Goal: Navigation & Orientation: Find specific page/section

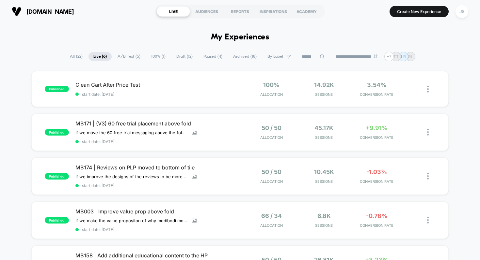
click at [4, 80] on div "published Clean Cart After Price Test start date: [DATE] 100% Allocation 14.92k…" at bounding box center [240, 215] width 480 height 289
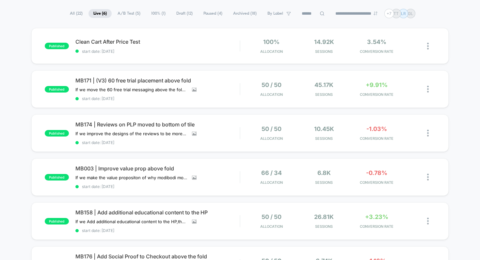
scroll to position [46, 0]
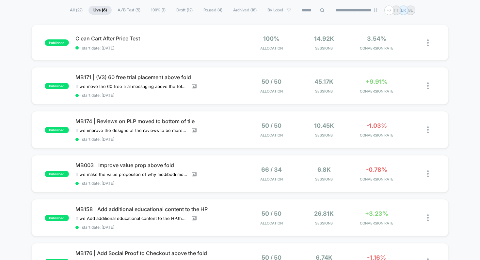
click at [1, 39] on div "published Clean Cart After Price Test start date: [DATE] 100% Allocation 14.92k…" at bounding box center [240, 169] width 480 height 289
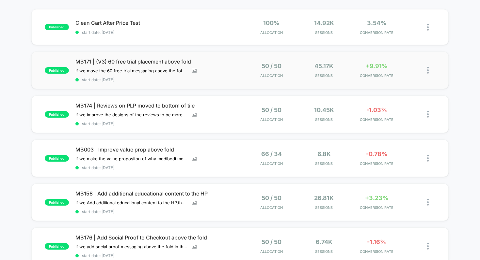
scroll to position [64, 0]
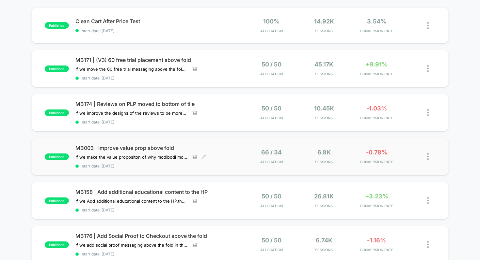
click at [134, 148] on span "MB003 | Improve value prop above fold" at bounding box center [157, 148] width 165 height 7
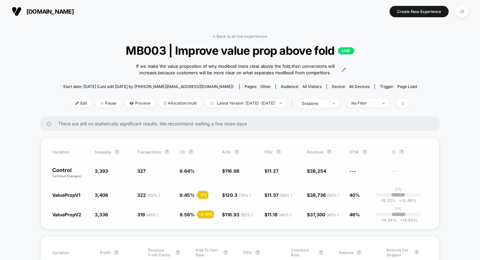
scroll to position [8, 0]
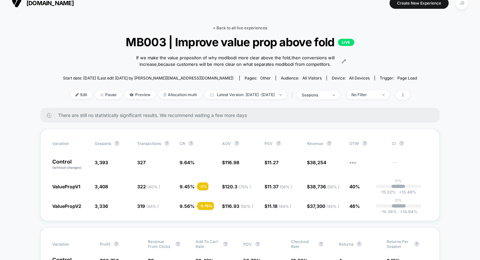
click at [227, 27] on link "< Back to all live experiences" at bounding box center [240, 27] width 54 height 5
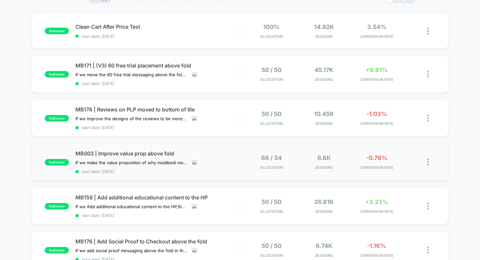
scroll to position [47, 0]
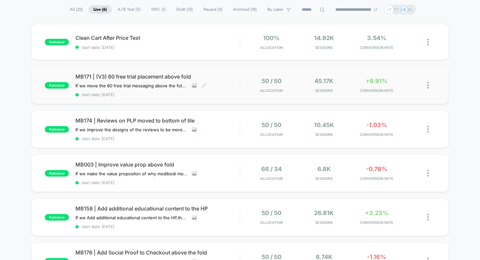
click at [165, 74] on span "MB171 | (V3) 60 free trial placement above fold" at bounding box center [157, 76] width 165 height 7
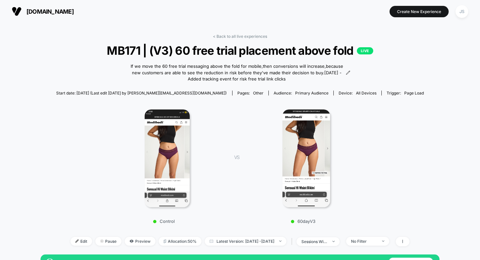
click at [248, 35] on link "< Back to all live experiences" at bounding box center [240, 36] width 54 height 5
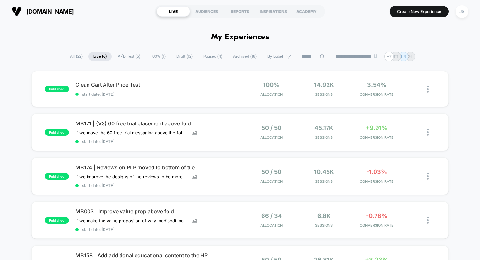
click at [320, 22] on div "[DOMAIN_NAME] LIVE AUDIENCES REPORTS INSPIRATIONS ACADEMY Create New Experience…" at bounding box center [240, 11] width 480 height 23
click at [335, 1] on div "[DOMAIN_NAME] LIVE AUDIENCES REPORTS INSPIRATIONS ACADEMY Create New Experience…" at bounding box center [240, 11] width 480 height 23
click at [462, 12] on div "JS" at bounding box center [461, 11] width 13 height 13
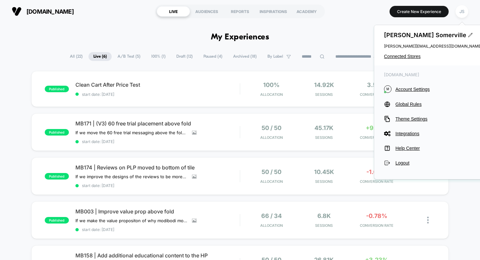
click at [403, 52] on div "[PERSON_NAME] [PERSON_NAME][EMAIL_ADDRESS][DOMAIN_NAME] Connected Stores" at bounding box center [433, 45] width 118 height 40
click at [401, 59] on div "[PERSON_NAME] [PERSON_NAME][EMAIL_ADDRESS][DOMAIN_NAME] Connected Stores" at bounding box center [433, 45] width 118 height 40
click at [400, 56] on span "Connected Stores" at bounding box center [433, 56] width 98 height 5
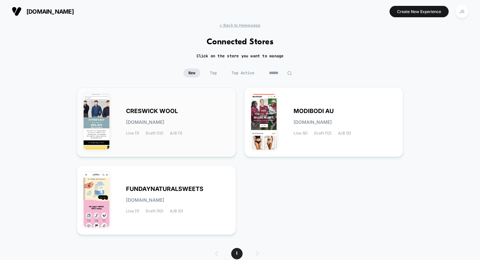
click at [173, 117] on div "CRESWICK WOOL [DOMAIN_NAME] Live (1) Draft (13) A/B (1)" at bounding box center [177, 122] width 103 height 27
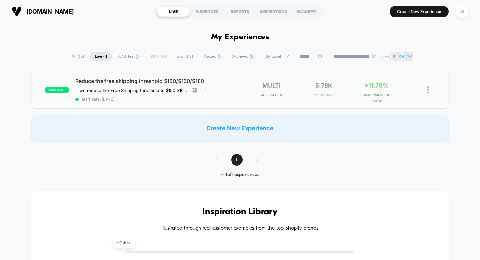
click at [101, 82] on span "Reduce the free shipping threshold $150/$160/$180" at bounding box center [157, 81] width 165 height 7
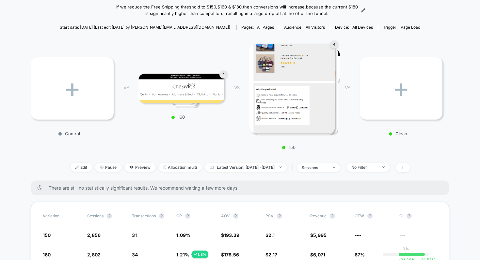
scroll to position [22, 0]
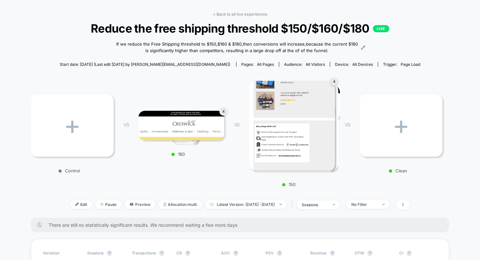
click at [229, 19] on div "< Back to all live experiences Reduce the free shipping threshold $150/$160/$18…" at bounding box center [240, 115] width 418 height 206
click at [229, 16] on div "< Back to all live experiences Reduce the free shipping threshold $150/$160/$18…" at bounding box center [240, 115] width 418 height 206
click at [218, 14] on link "< Back to all live experiences" at bounding box center [240, 14] width 54 height 5
